Goal: Book appointment/travel/reservation

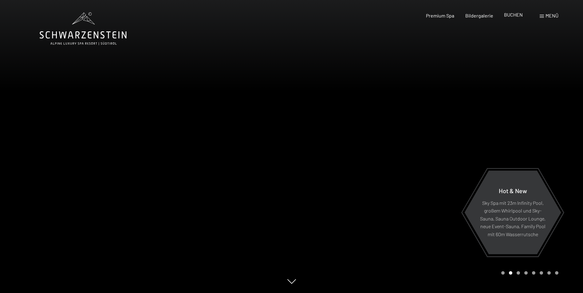
click at [510, 18] on div "BUCHEN" at bounding box center [513, 14] width 19 height 7
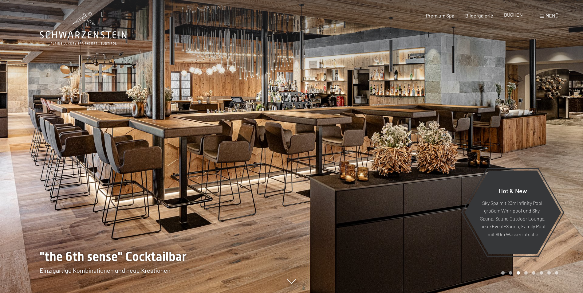
click at [512, 16] on span "BUCHEN" at bounding box center [513, 15] width 19 height 6
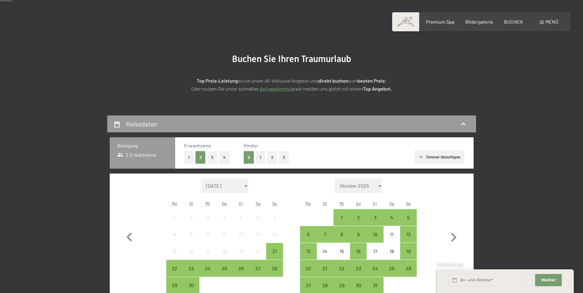
scroll to position [92, 0]
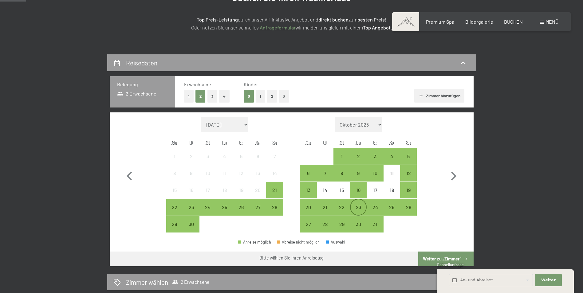
click at [360, 209] on div "23" at bounding box center [357, 212] width 15 height 15
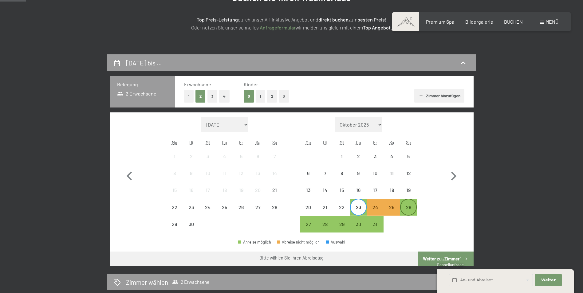
click at [408, 209] on div "26" at bounding box center [407, 212] width 15 height 15
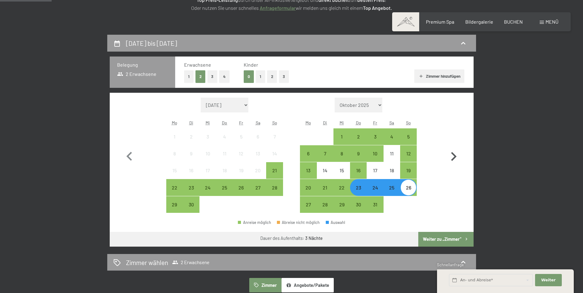
scroll to position [123, 0]
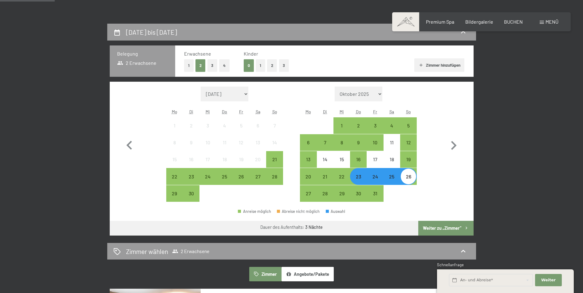
click at [444, 229] on button "Weiter zu „Zimmer“" at bounding box center [445, 228] width 55 height 15
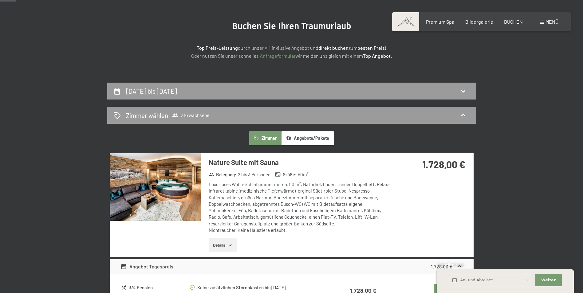
scroll to position [24, 0]
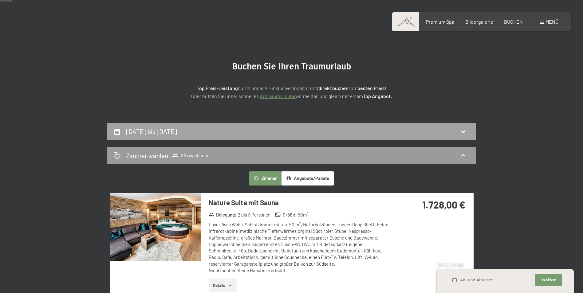
click at [464, 131] on icon at bounding box center [463, 132] width 4 height 2
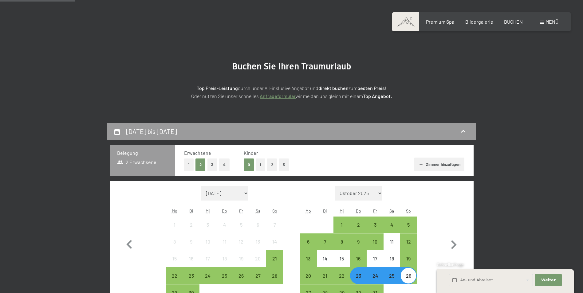
scroll to position [146, 0]
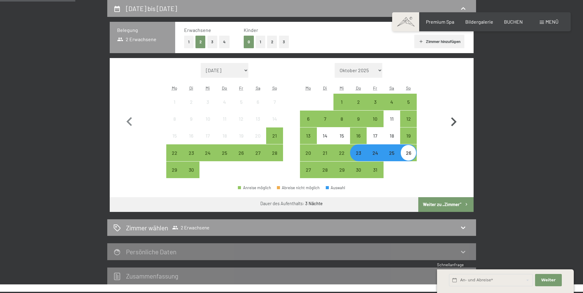
click at [455, 123] on icon "button" at bounding box center [454, 121] width 6 height 9
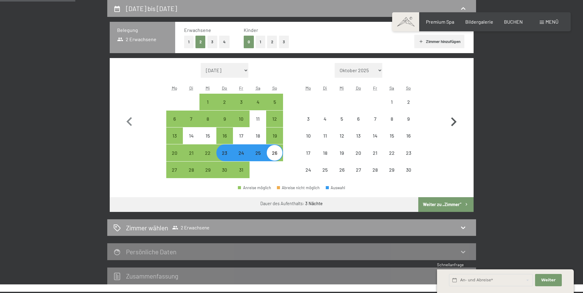
select select "2025-10-01"
select select "2025-11-01"
select select "2025-10-01"
select select "2025-11-01"
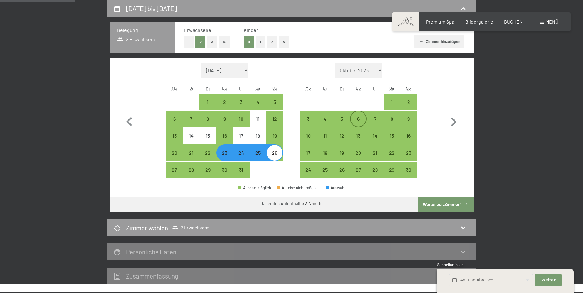
click at [362, 121] on div "6" at bounding box center [357, 123] width 15 height 15
select select "2025-10-01"
select select "2025-11-01"
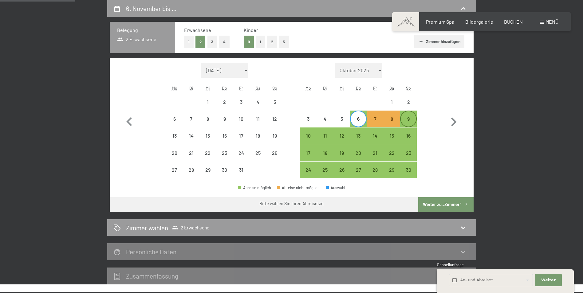
click at [411, 120] on div "9" at bounding box center [407, 123] width 15 height 15
select select "2025-10-01"
select select "2025-11-01"
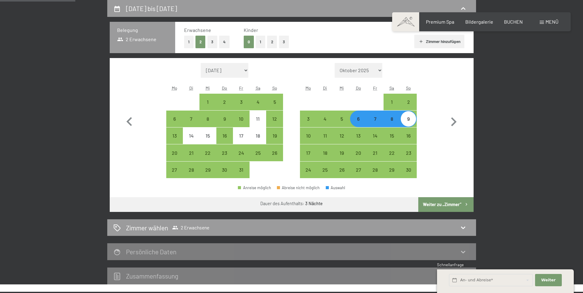
click at [437, 204] on button "Weiter zu „Zimmer“" at bounding box center [445, 204] width 55 height 15
select select "2025-10-01"
select select "2025-11-01"
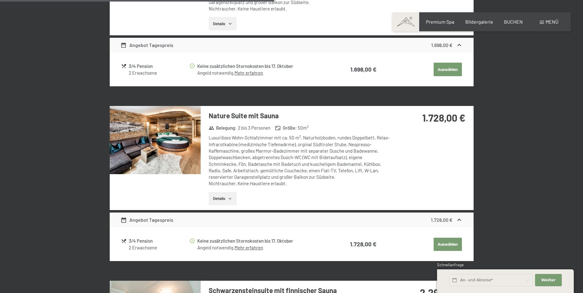
scroll to position [607, 0]
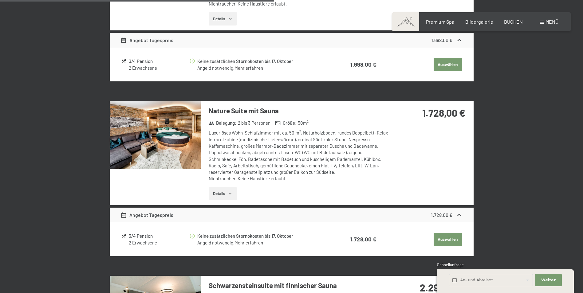
click at [244, 243] on link "Mehr erfahren" at bounding box center [248, 243] width 29 height 6
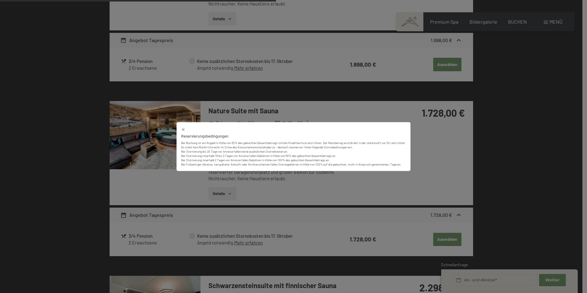
click at [494, 146] on div "Reservierungsbedingungen Bei Buchung ist ein Angeld in Höhe von 30% des gebucht…" at bounding box center [293, 146] width 587 height 293
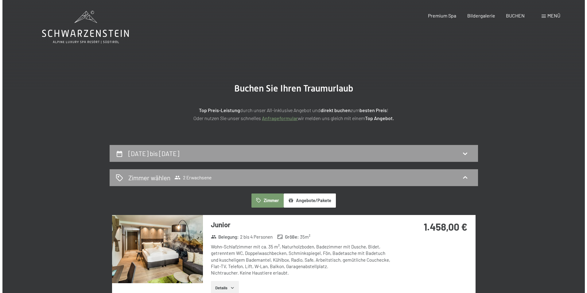
scroll to position [0, 0]
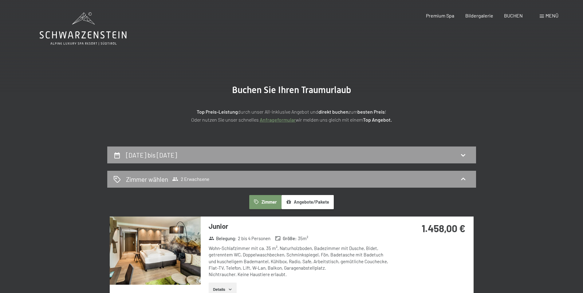
click at [545, 15] on span "Menü" at bounding box center [551, 16] width 13 height 6
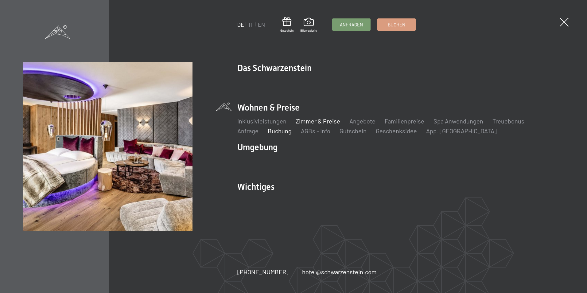
click at [304, 123] on link "Zimmer & Preise" at bounding box center [318, 120] width 45 height 7
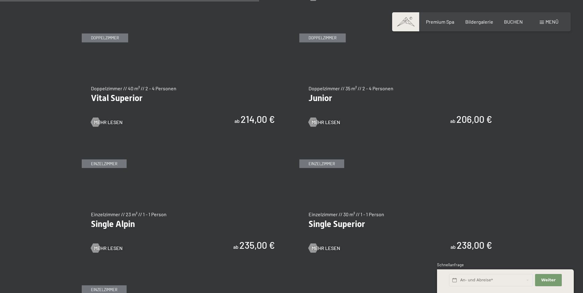
scroll to position [860, 0]
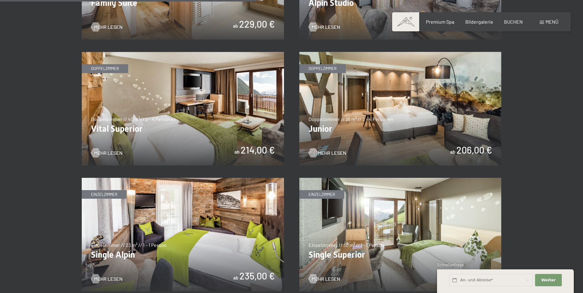
click at [326, 154] on span "Mehr Lesen" at bounding box center [332, 153] width 29 height 7
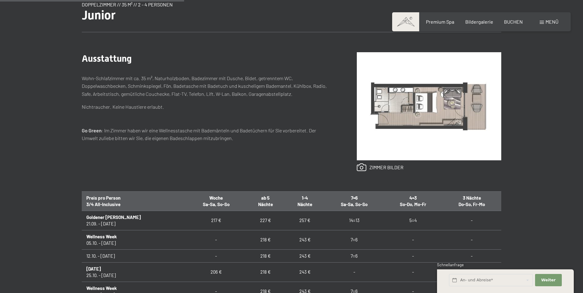
scroll to position [246, 0]
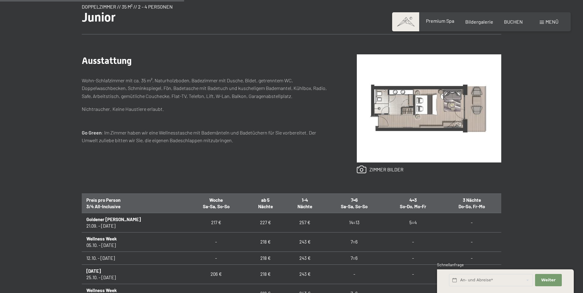
click at [439, 21] on span "Premium Spa" at bounding box center [440, 21] width 28 height 6
